Goal: Navigation & Orientation: Find specific page/section

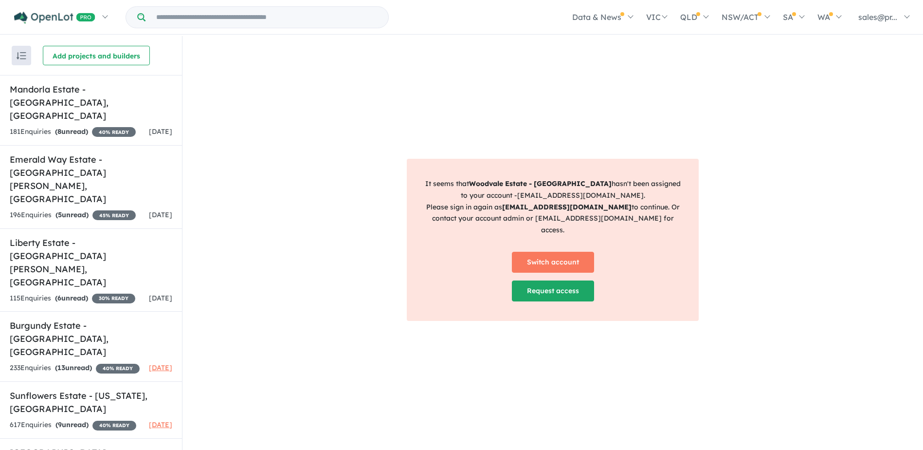
click at [456, 117] on div "It seems that Woodvale Estate - [GEOGRAPHIC_DATA] hasn't been assigned to your …" at bounding box center [553, 243] width 741 height 415
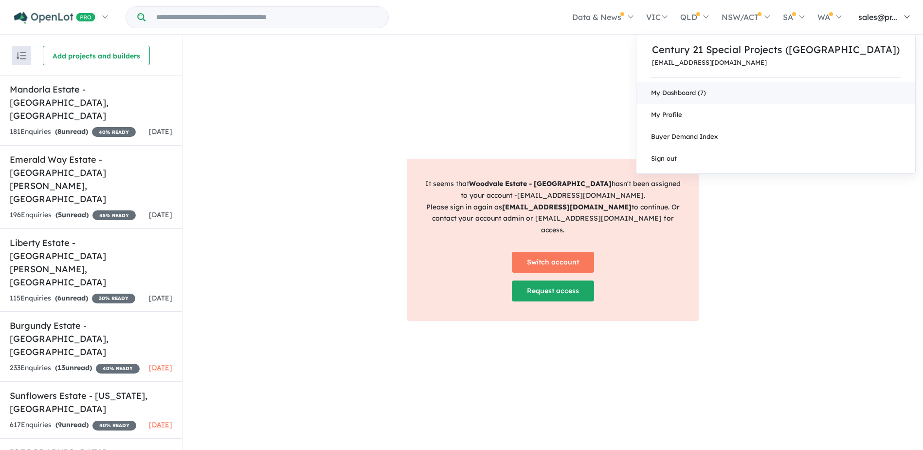
click at [787, 96] on link "My Dashboard (7)" at bounding box center [776, 93] width 279 height 22
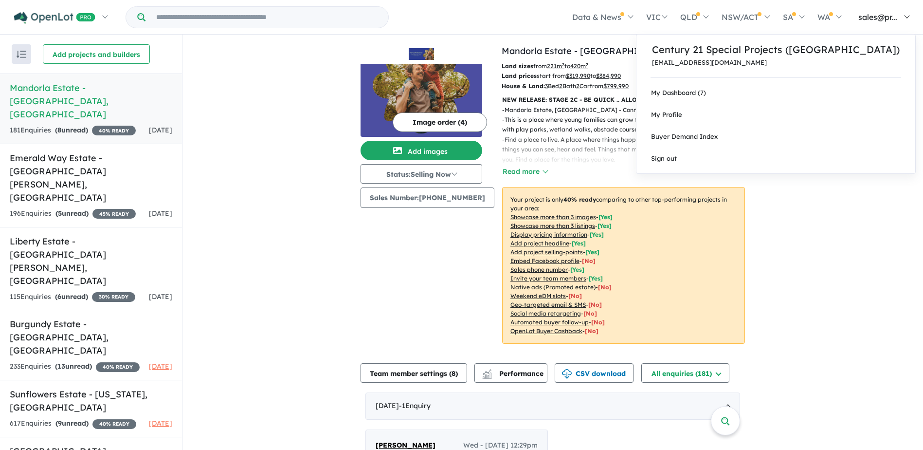
click at [888, 13] on span "sales@pr..." at bounding box center [878, 17] width 39 height 10
click at [762, 156] on link "Sign out" at bounding box center [776, 158] width 279 height 22
click at [771, 92] on link "My Dashboard (7)" at bounding box center [776, 93] width 279 height 22
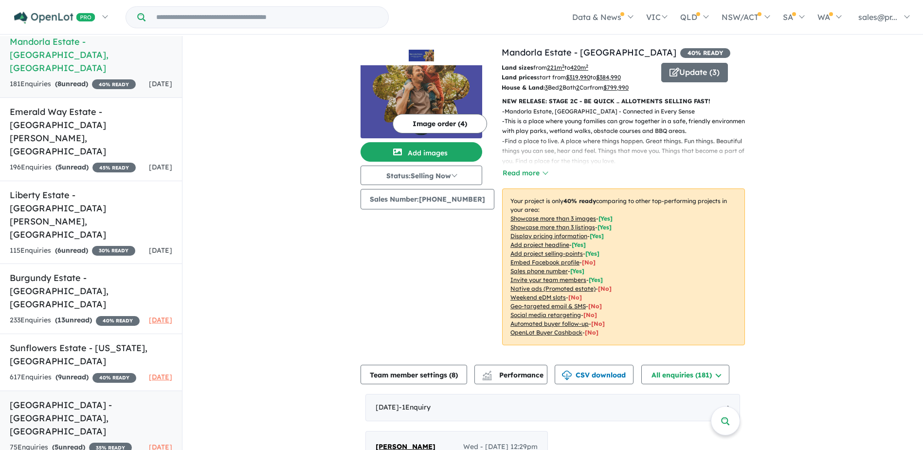
scroll to position [51, 0]
